Goal: Information Seeking & Learning: Compare options

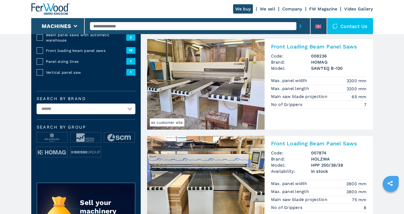
scroll to position [120, 0]
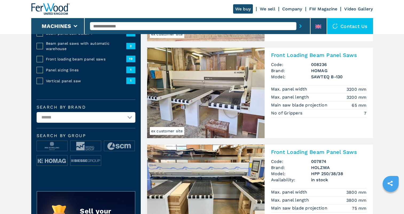
click at [217, 80] on img at bounding box center [205, 93] width 117 height 91
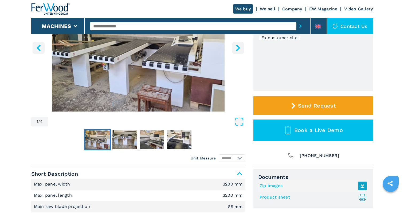
scroll to position [125, 0]
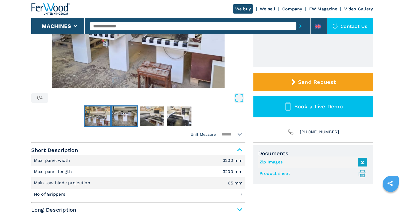
click at [123, 110] on img "Go to Slide 2" at bounding box center [124, 116] width 25 height 19
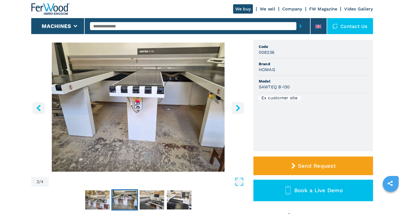
scroll to position [41, 0]
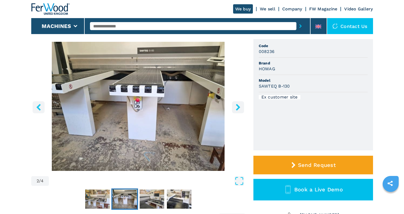
click at [237, 106] on icon "right-button" at bounding box center [237, 107] width 4 height 7
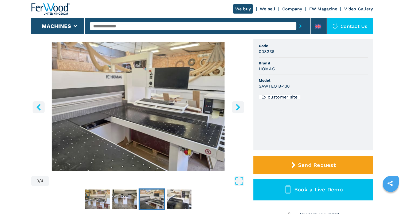
click at [237, 106] on icon "right-button" at bounding box center [237, 107] width 4 height 7
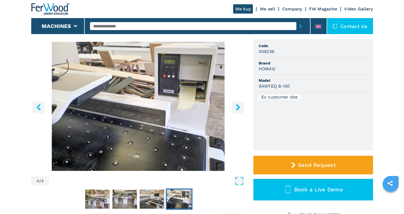
click at [237, 106] on icon "right-button" at bounding box center [237, 107] width 4 height 7
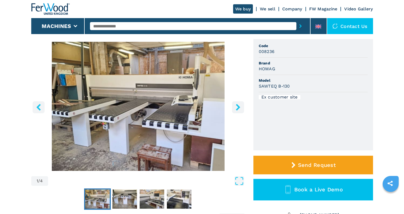
click at [237, 106] on icon "right-button" at bounding box center [237, 107] width 4 height 7
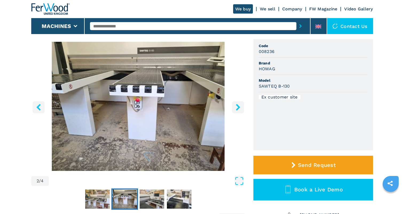
click at [237, 106] on icon "right-button" at bounding box center [237, 107] width 4 height 7
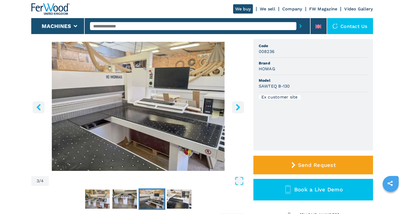
click at [237, 106] on icon "right-button" at bounding box center [237, 107] width 4 height 7
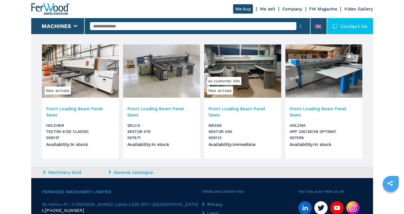
scroll to position [305, 0]
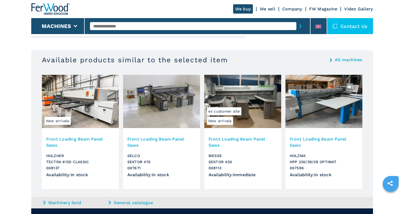
click at [322, 103] on img at bounding box center [323, 101] width 77 height 53
